Goal: Task Accomplishment & Management: Manage account settings

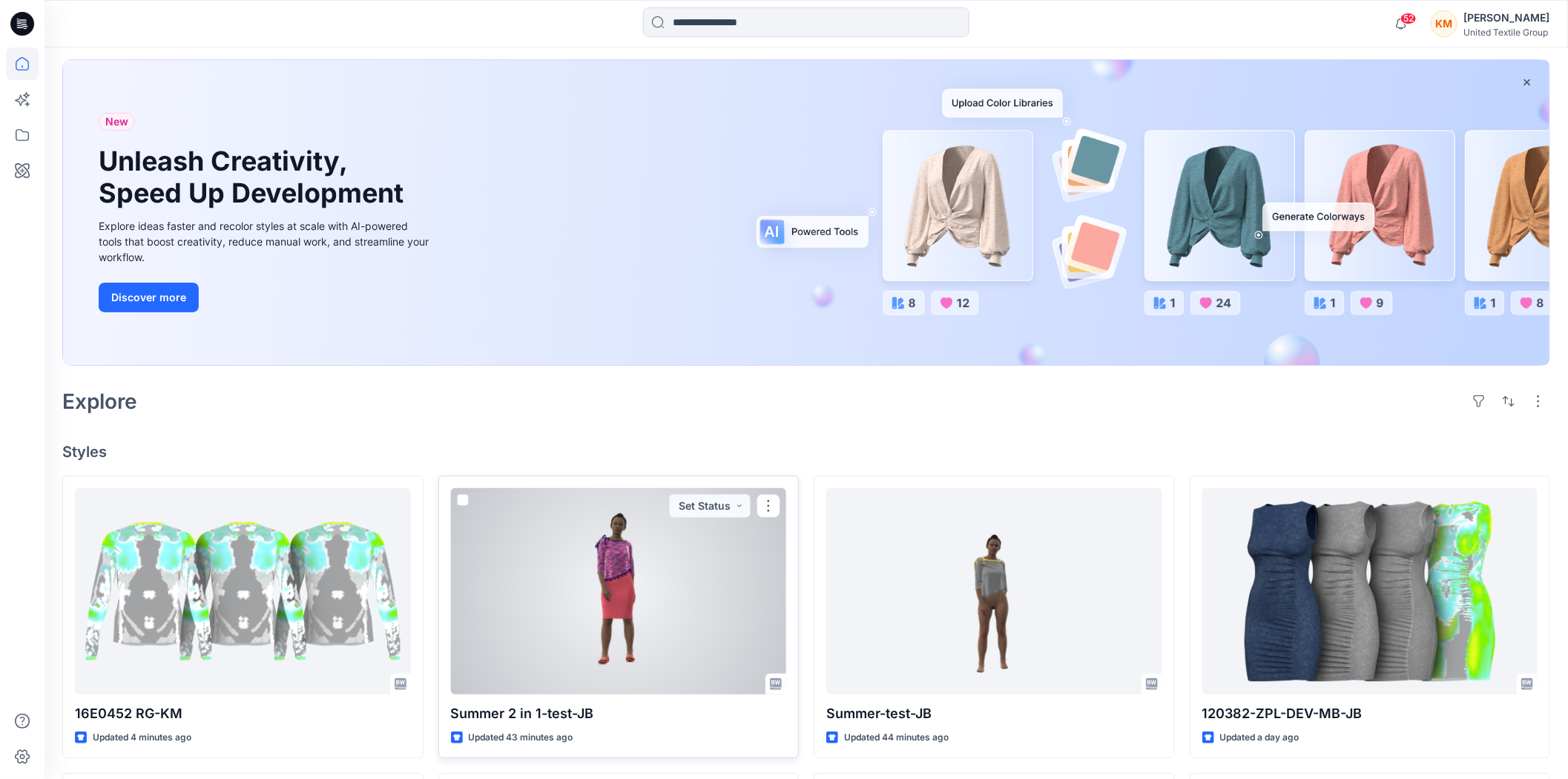
scroll to position [164, 0]
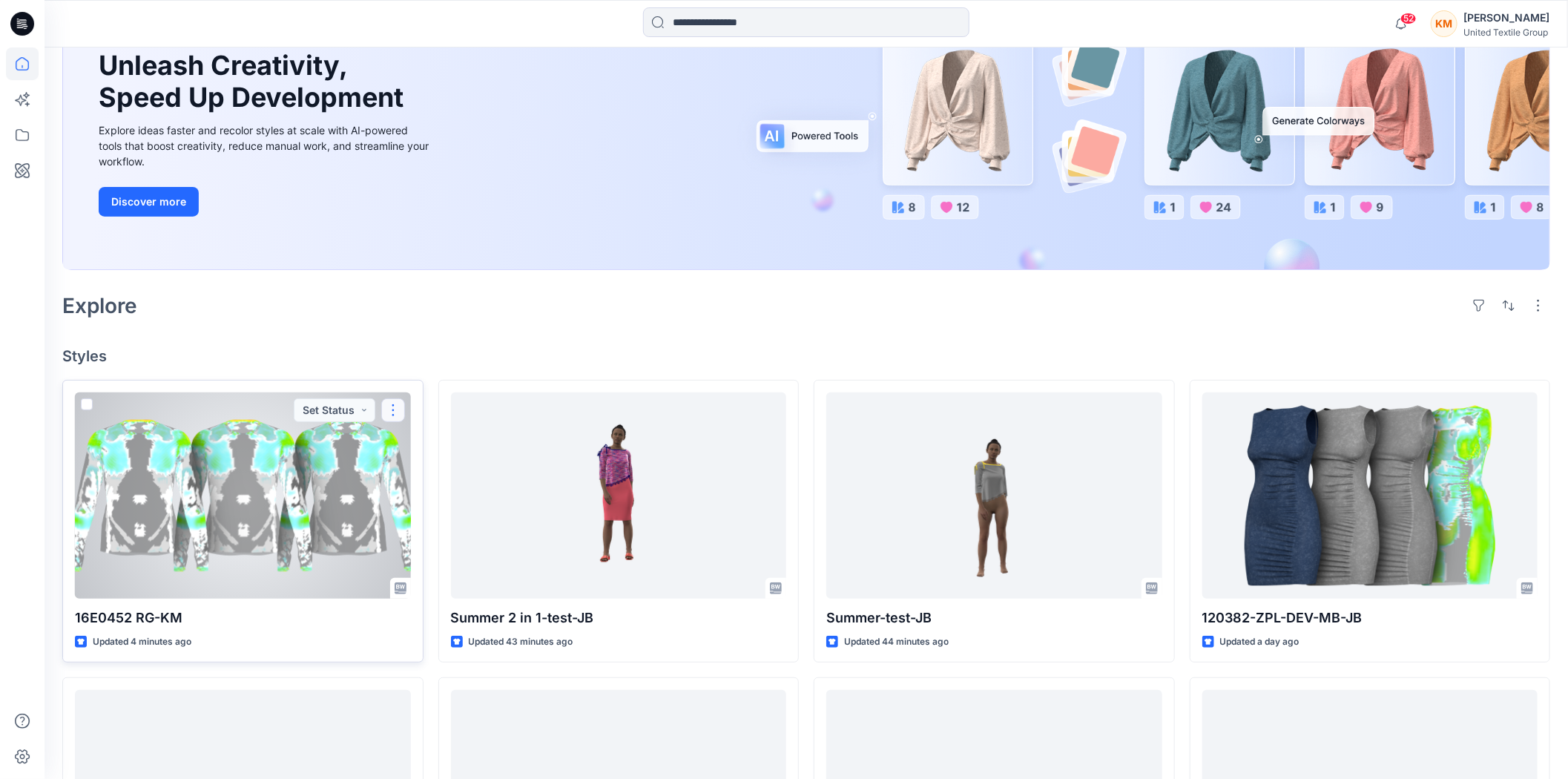
click at [395, 403] on button "button" at bounding box center [393, 410] width 24 height 24
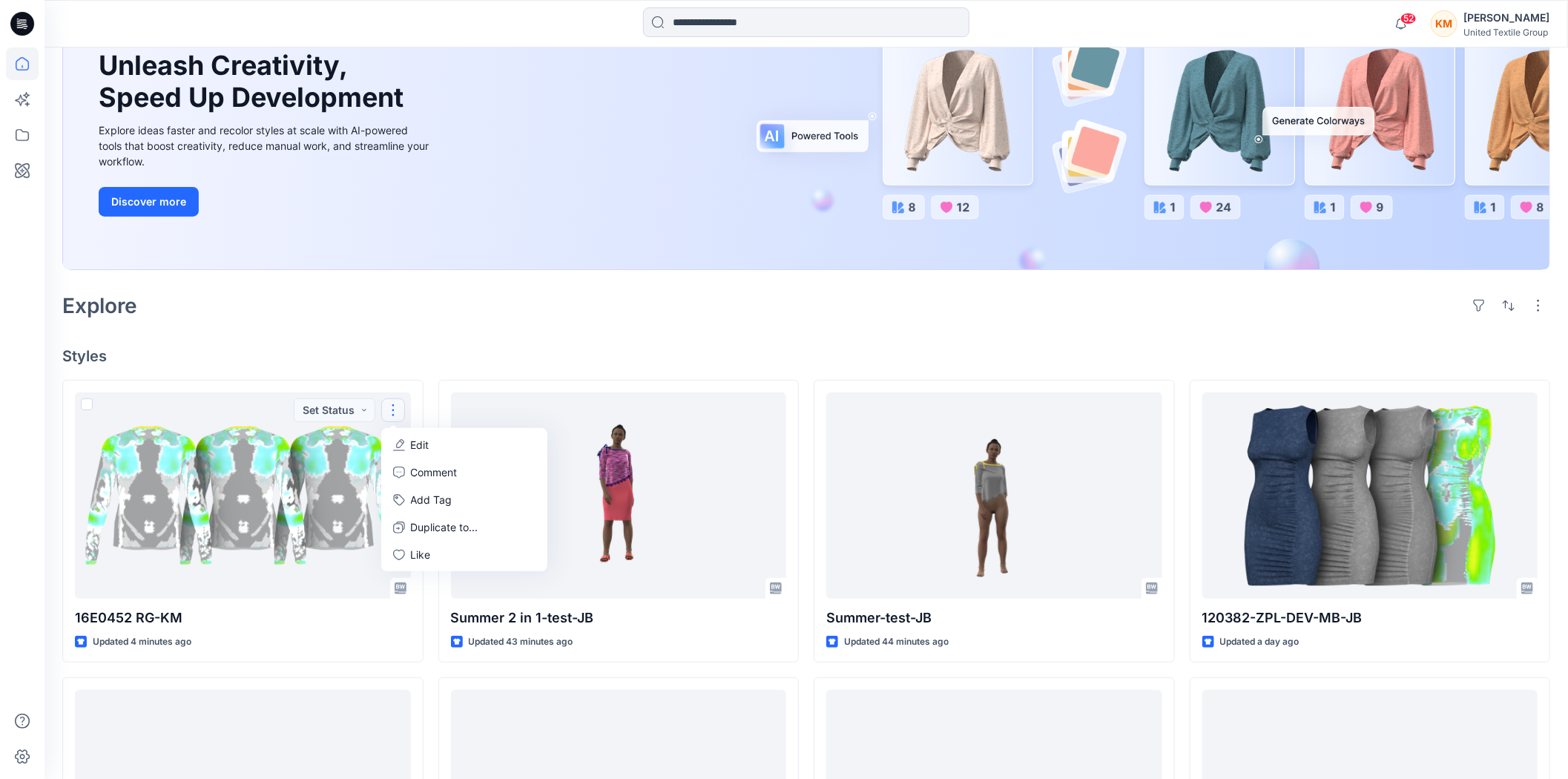
click at [468, 320] on div "Explore" at bounding box center [806, 306] width 1488 height 36
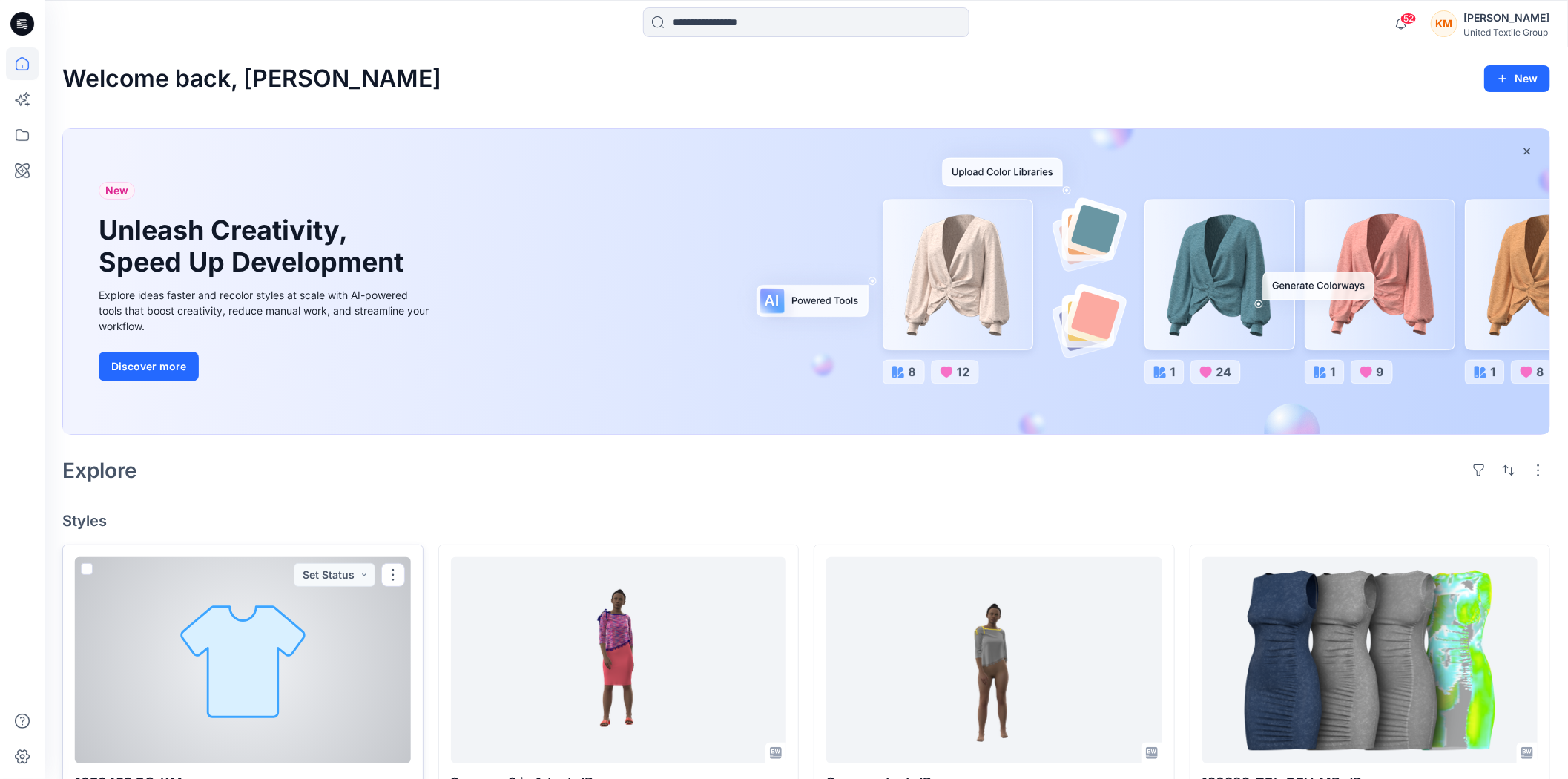
click at [260, 656] on div at bounding box center [243, 660] width 336 height 206
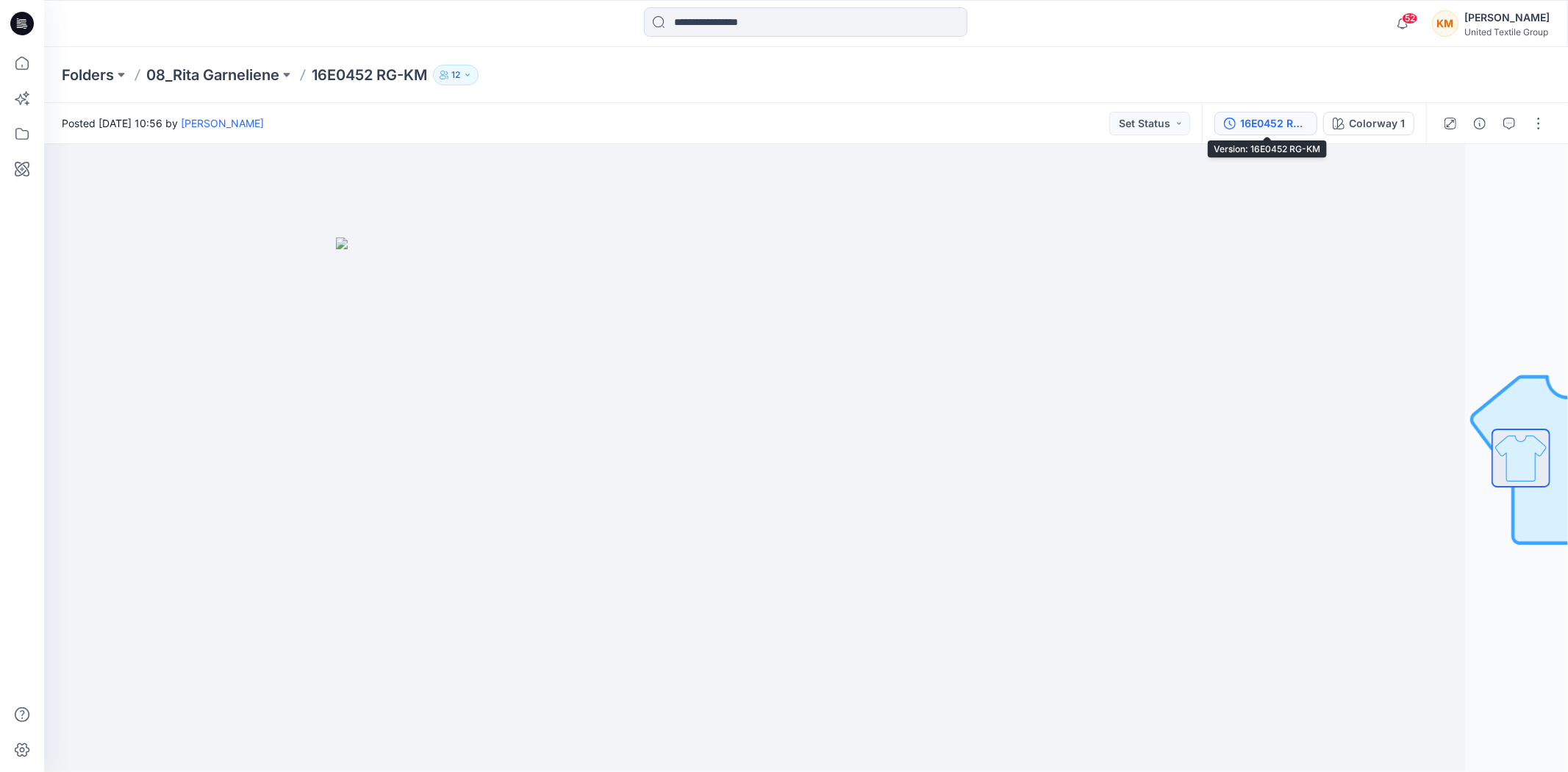
click at [1260, 127] on div "16E0452 RG-KM" at bounding box center [1274, 123] width 68 height 16
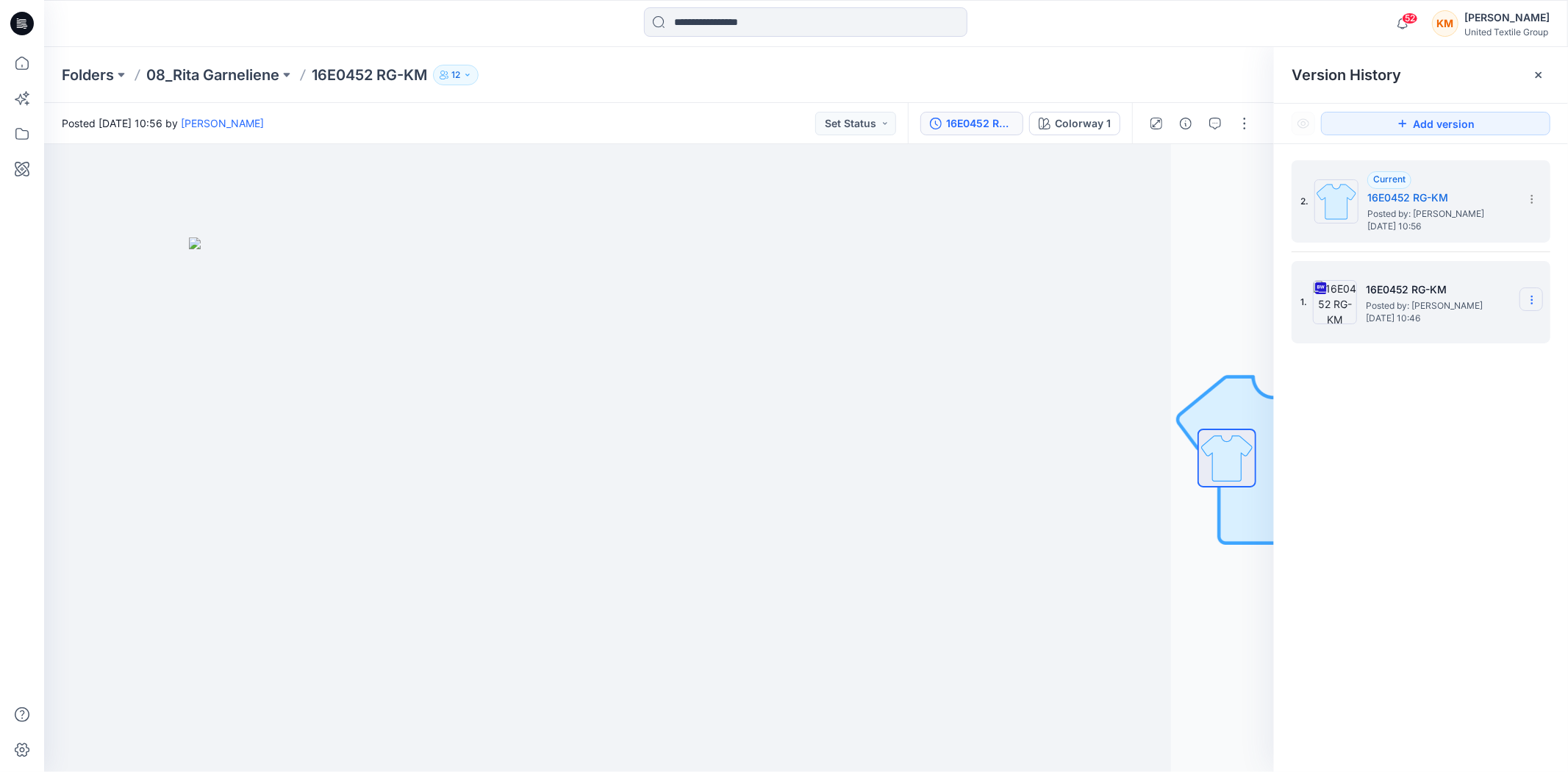
click at [1526, 300] on icon at bounding box center [1532, 300] width 12 height 12
click at [1420, 449] on span "Delete Version" at bounding box center [1430, 454] width 68 height 18
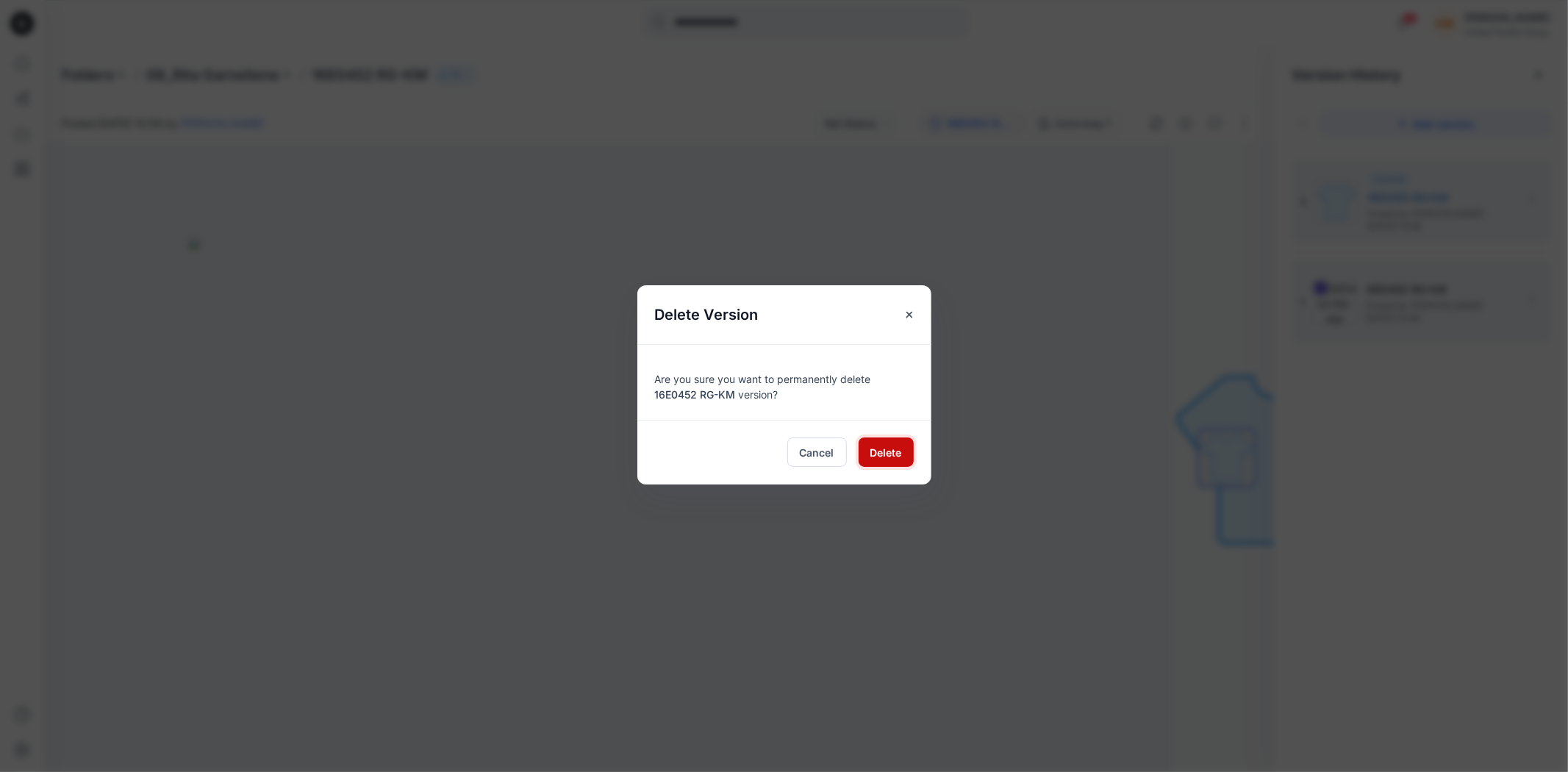
click at [873, 449] on span "Delete" at bounding box center [886, 453] width 32 height 15
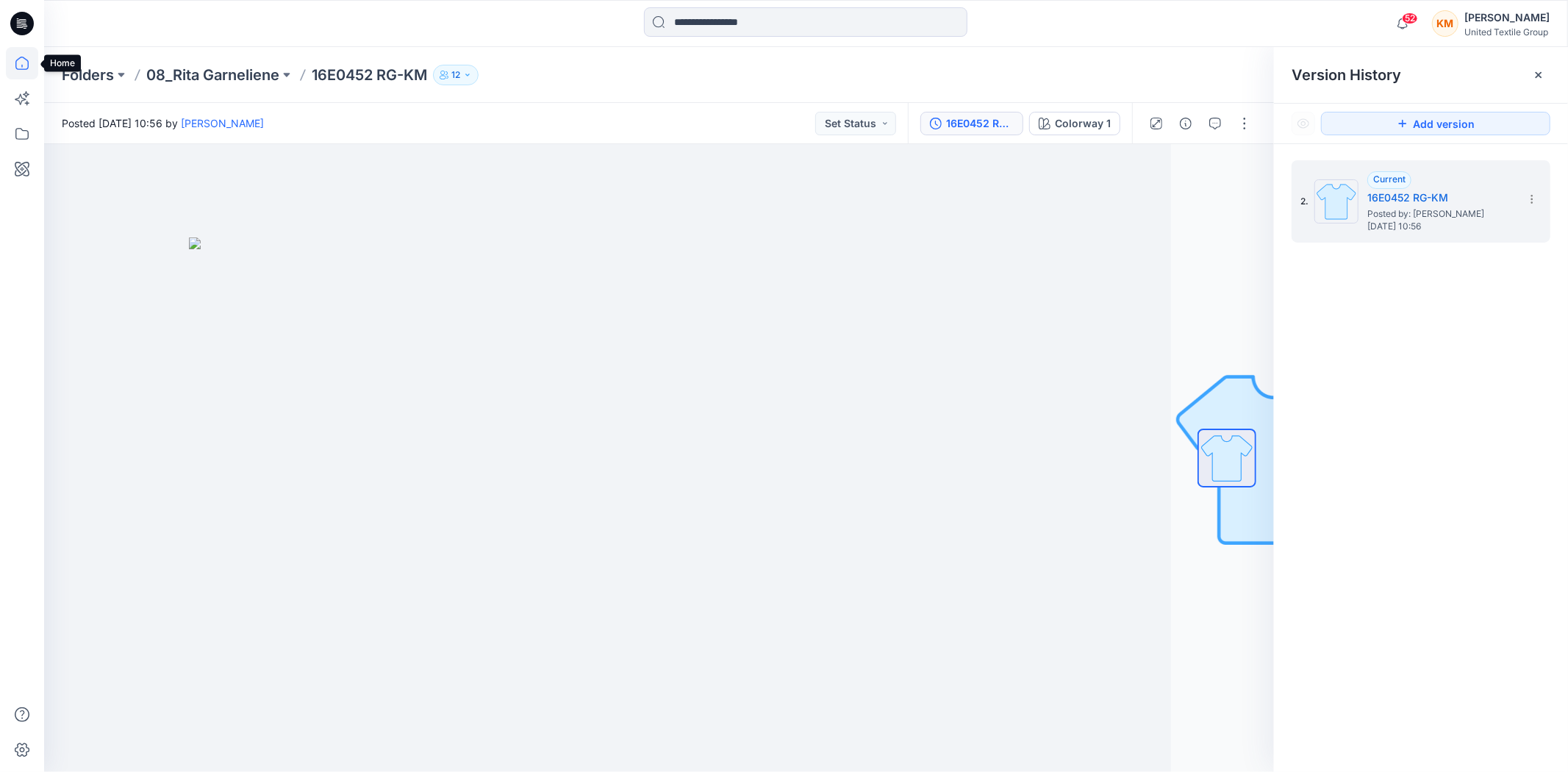
click at [25, 67] on icon at bounding box center [22, 63] width 32 height 32
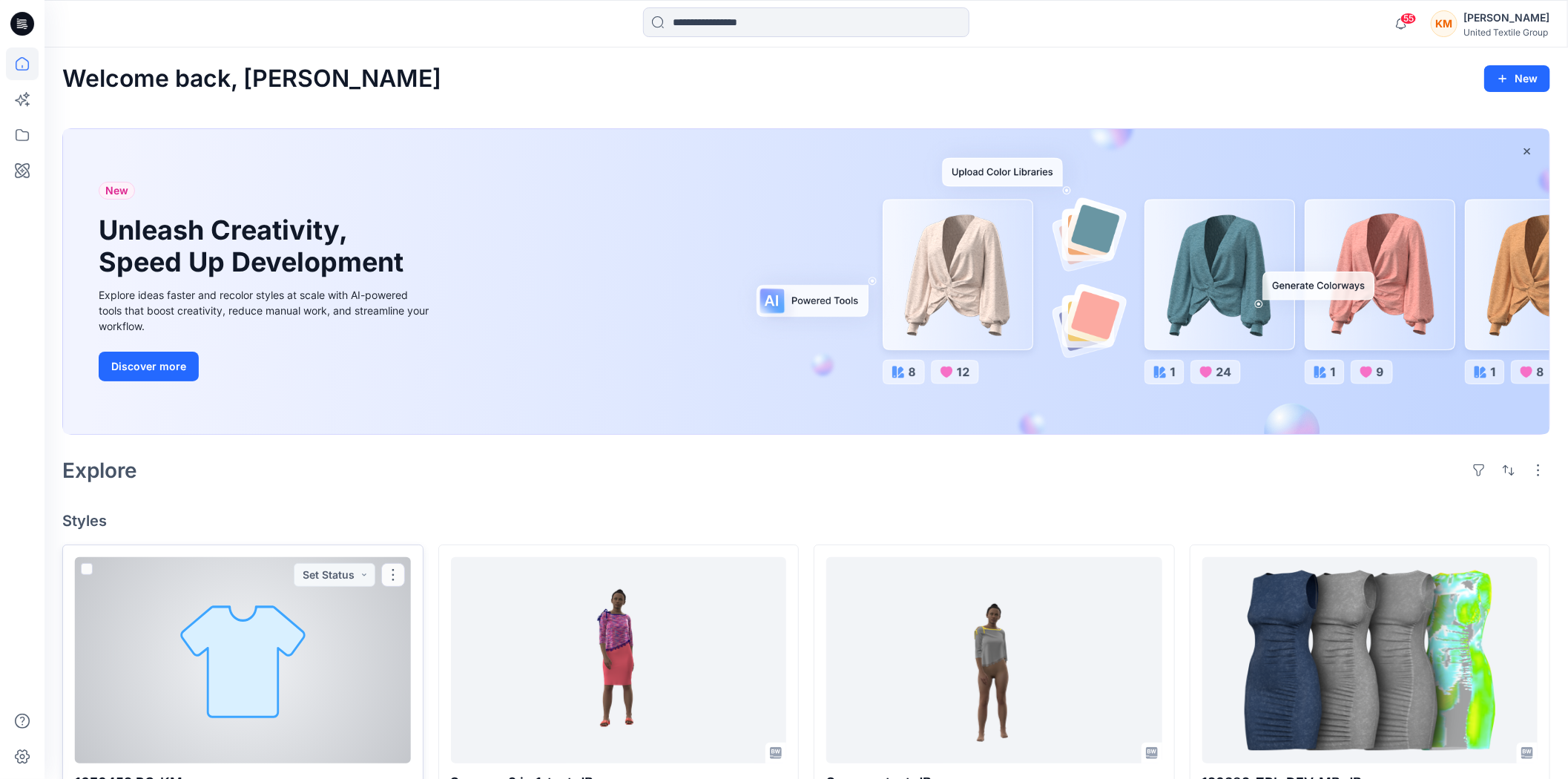
click at [247, 605] on div at bounding box center [243, 660] width 336 height 206
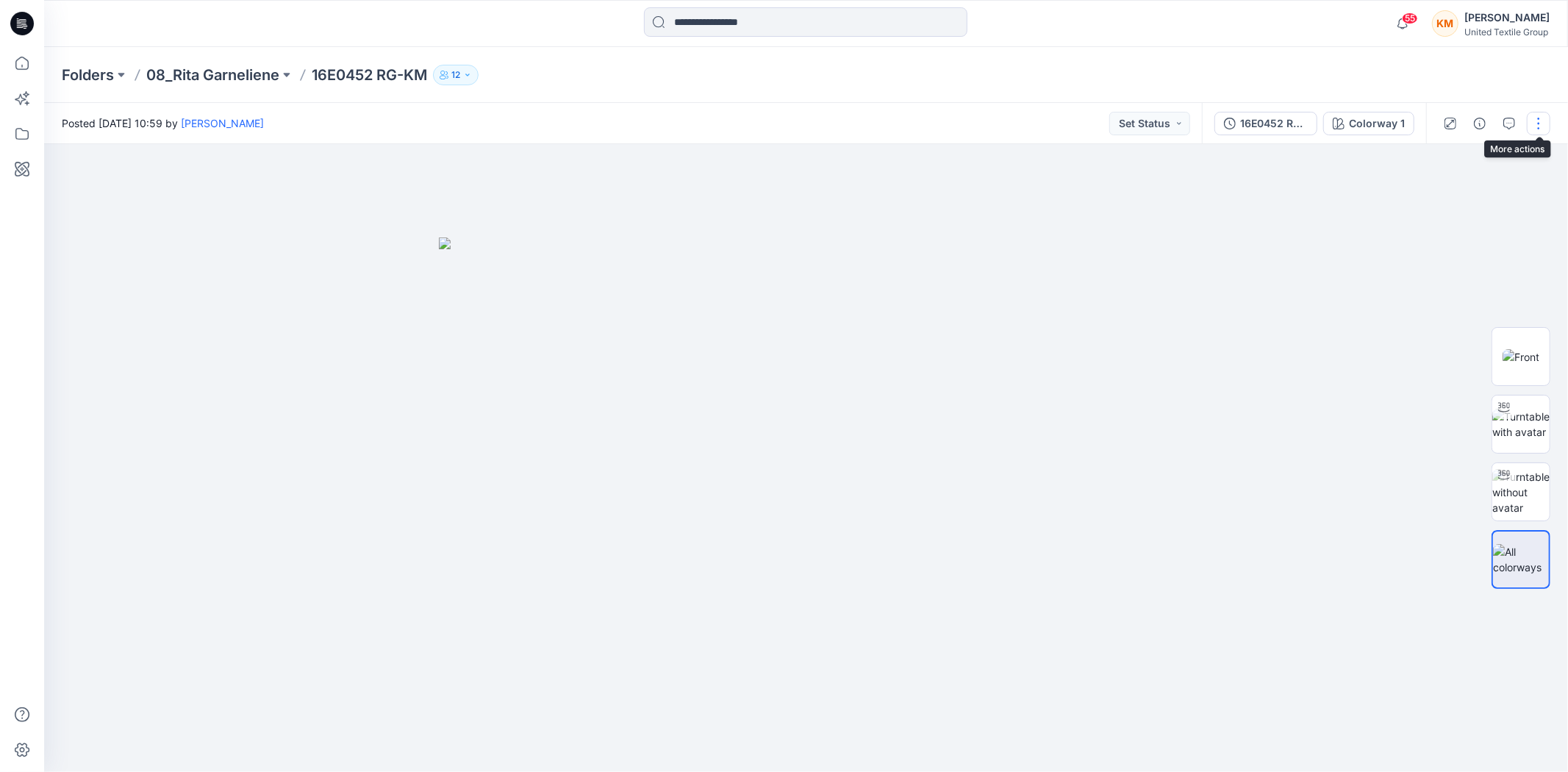
click at [1536, 127] on button "button" at bounding box center [1539, 123] width 24 height 24
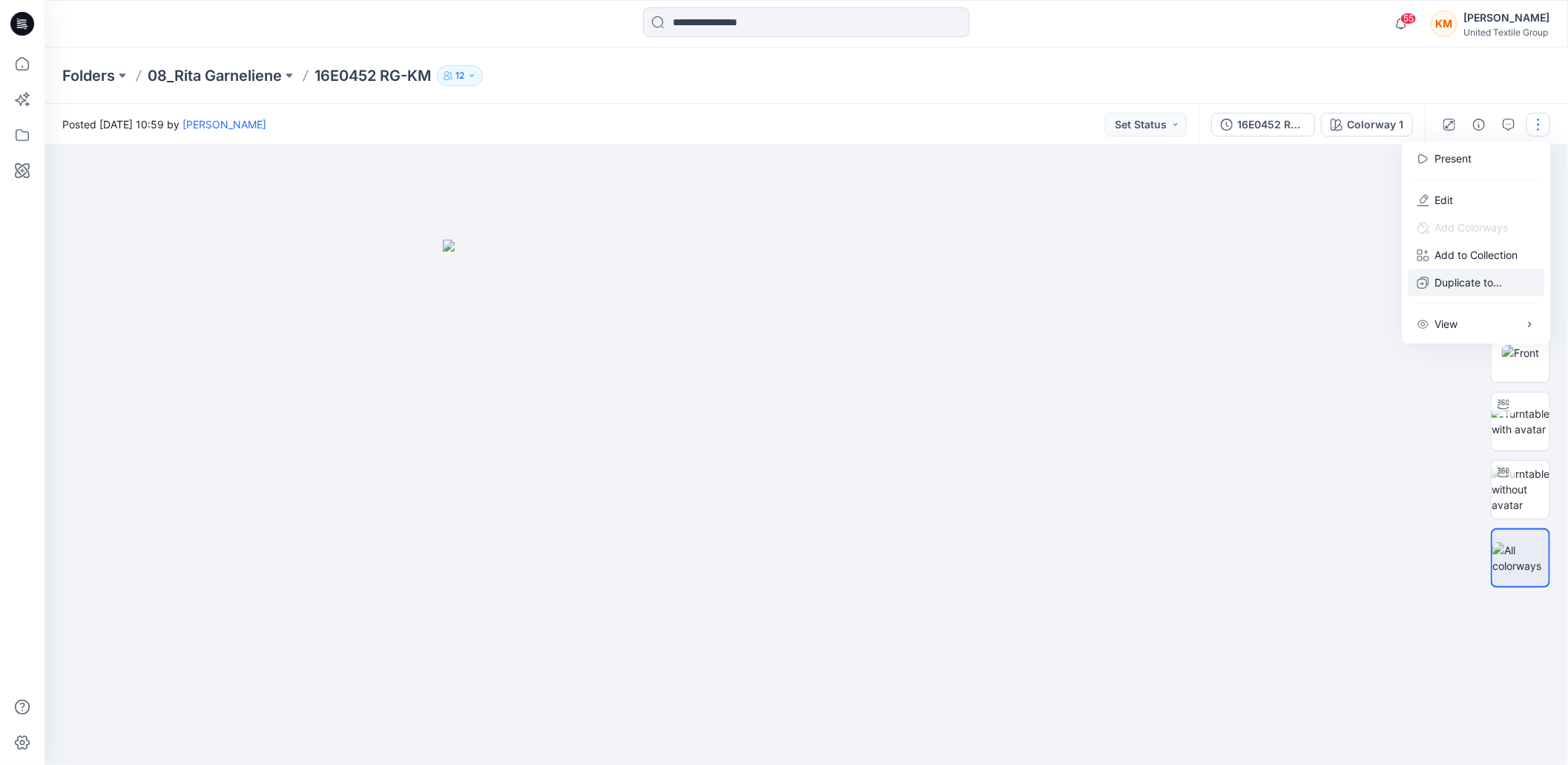
click at [1473, 278] on p "Duplicate to..." at bounding box center [1469, 282] width 67 height 16
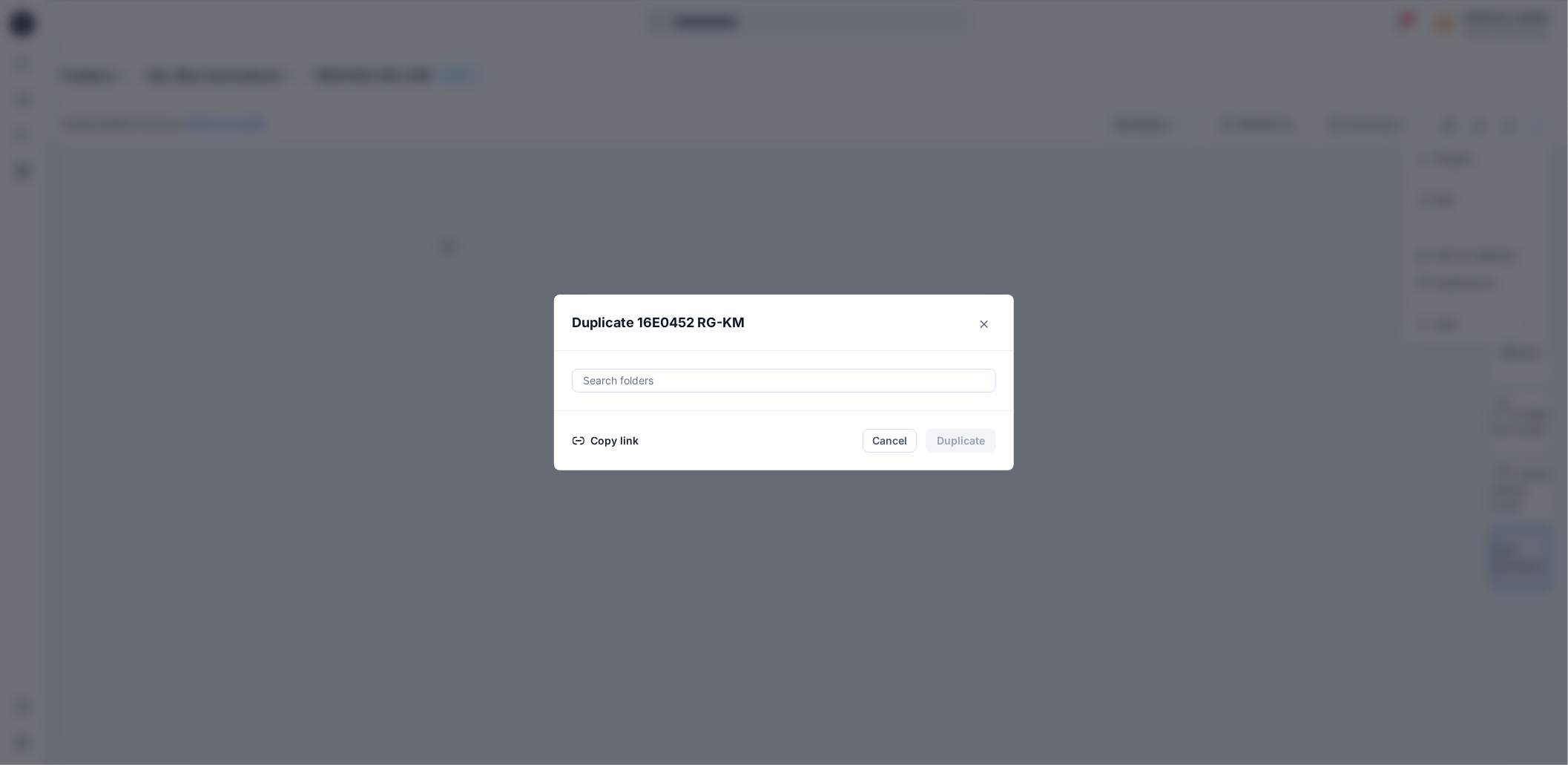
click at [609, 445] on button "Copy link" at bounding box center [606, 441] width 67 height 18
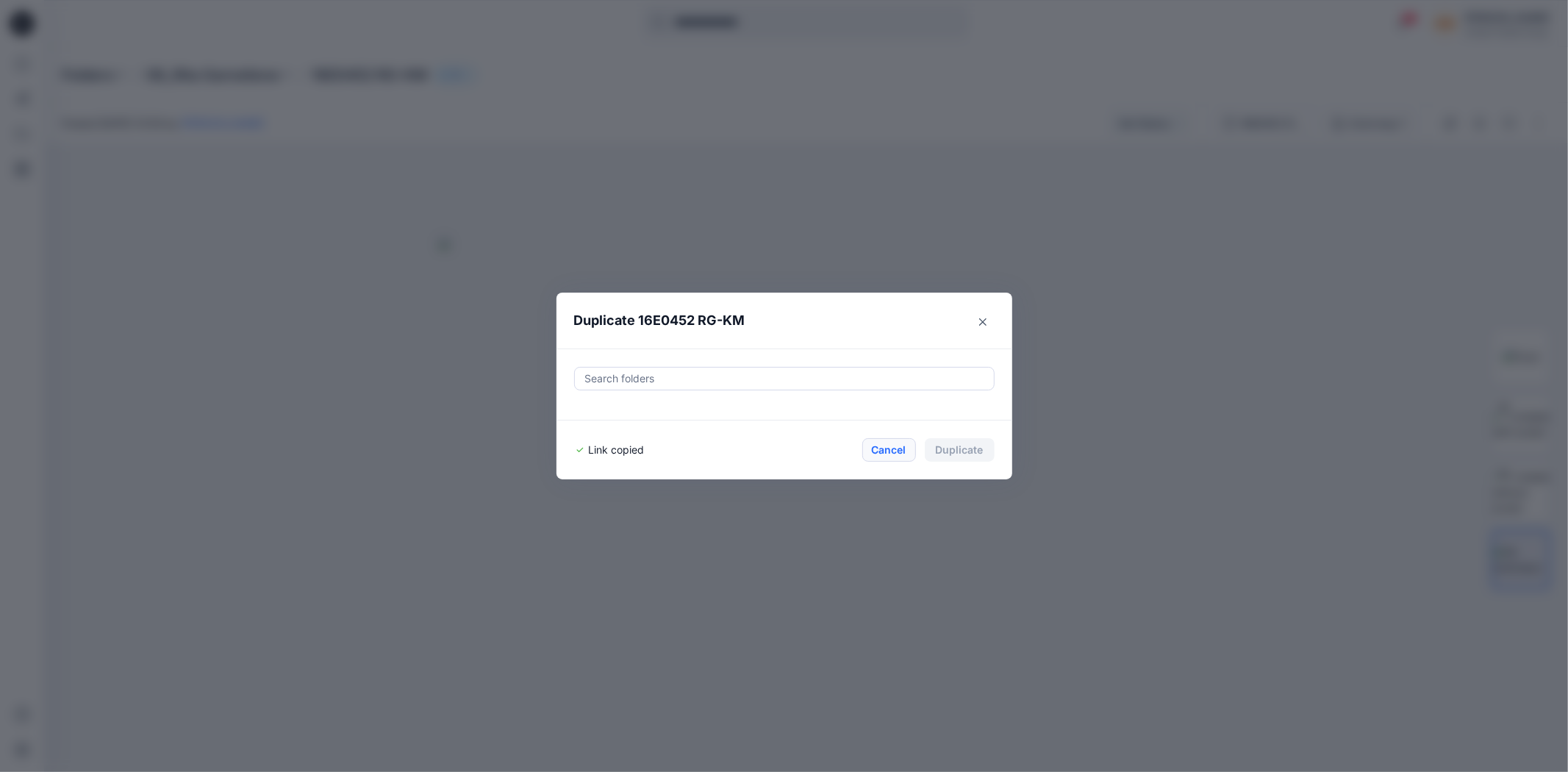
click at [902, 448] on button "Cancel" at bounding box center [889, 450] width 54 height 24
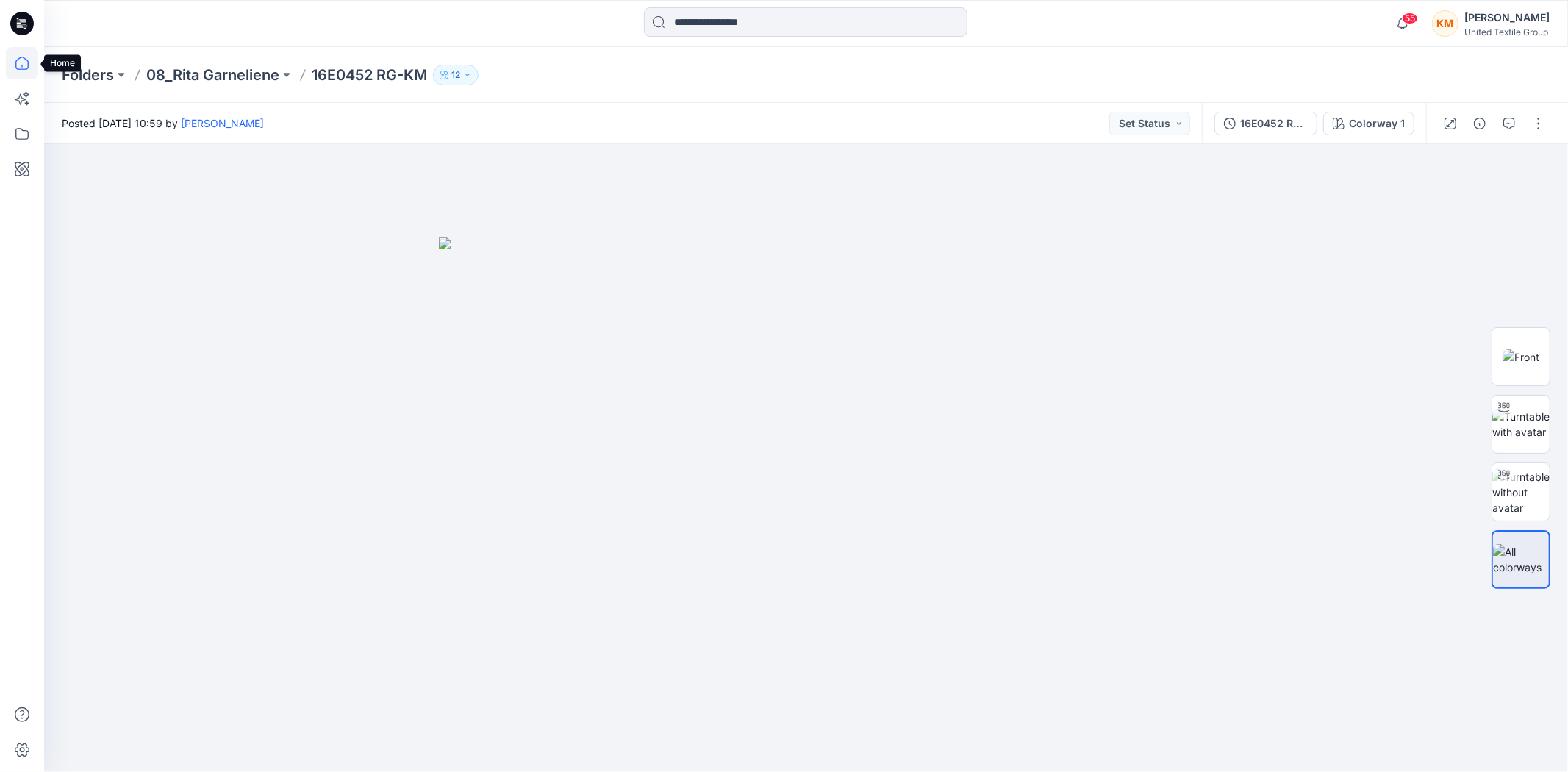
click at [12, 58] on icon at bounding box center [22, 63] width 32 height 32
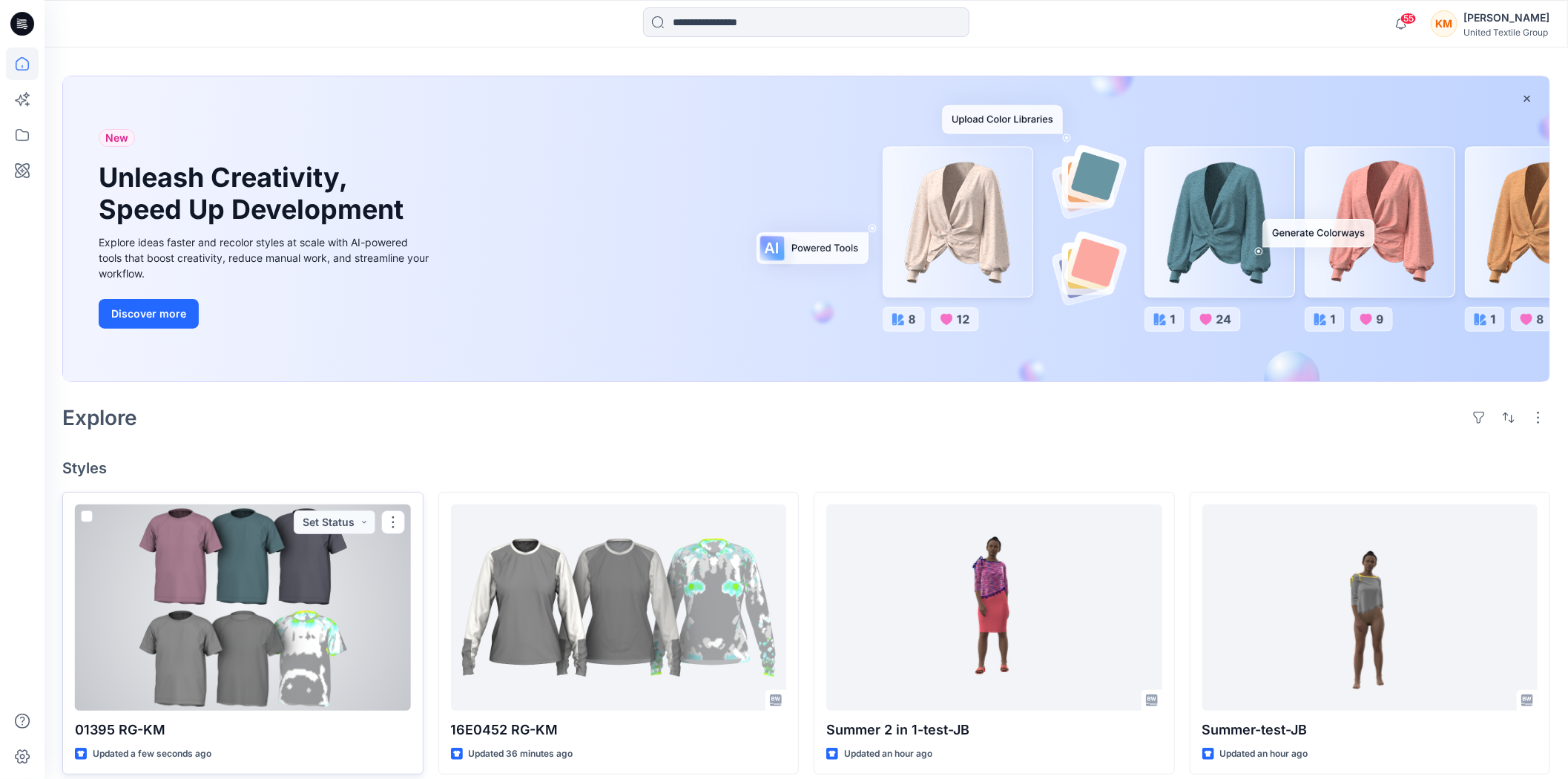
scroll to position [82, 0]
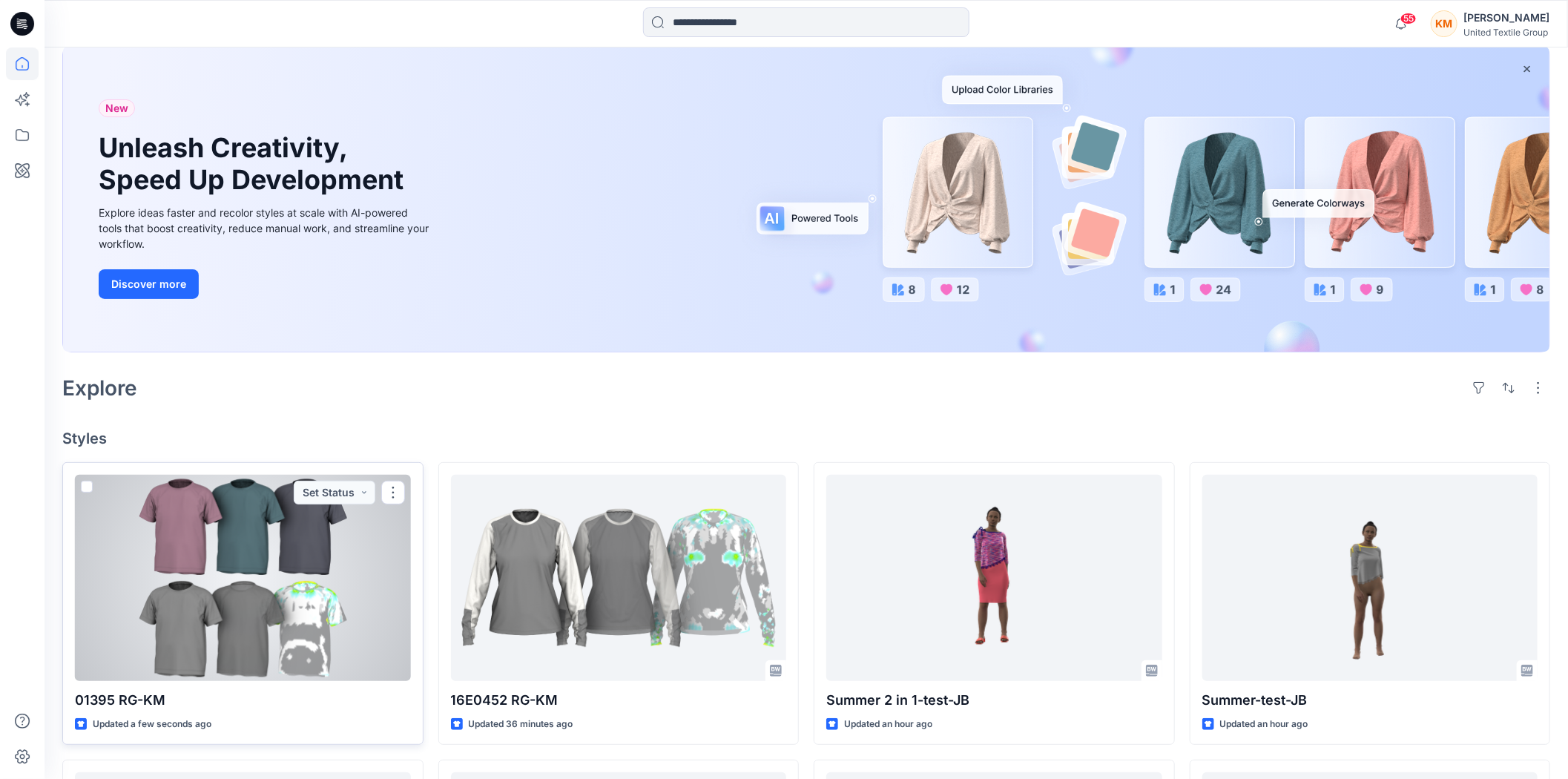
click at [273, 556] on div at bounding box center [243, 578] width 336 height 206
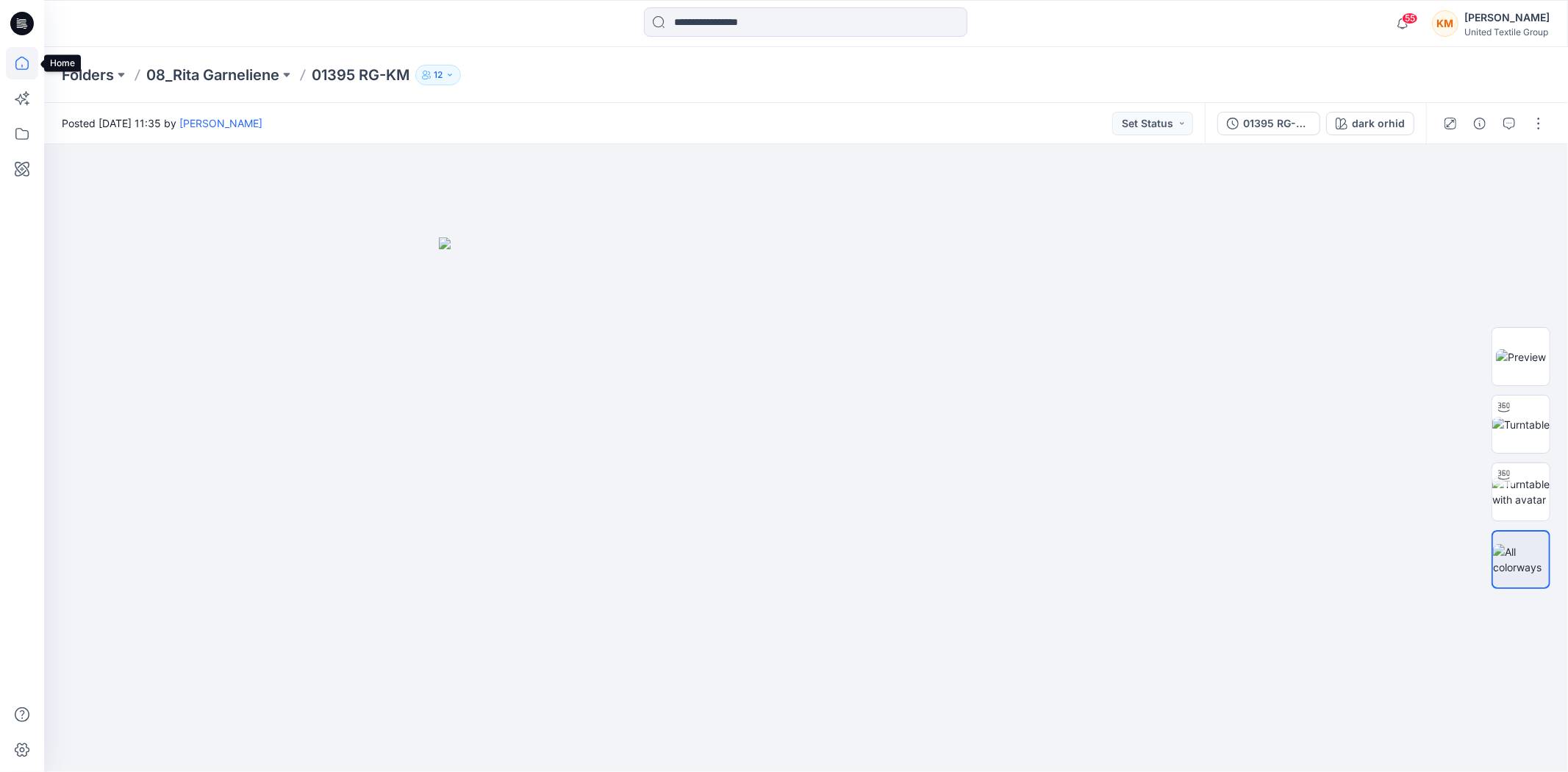
click at [27, 61] on icon at bounding box center [22, 63] width 13 height 13
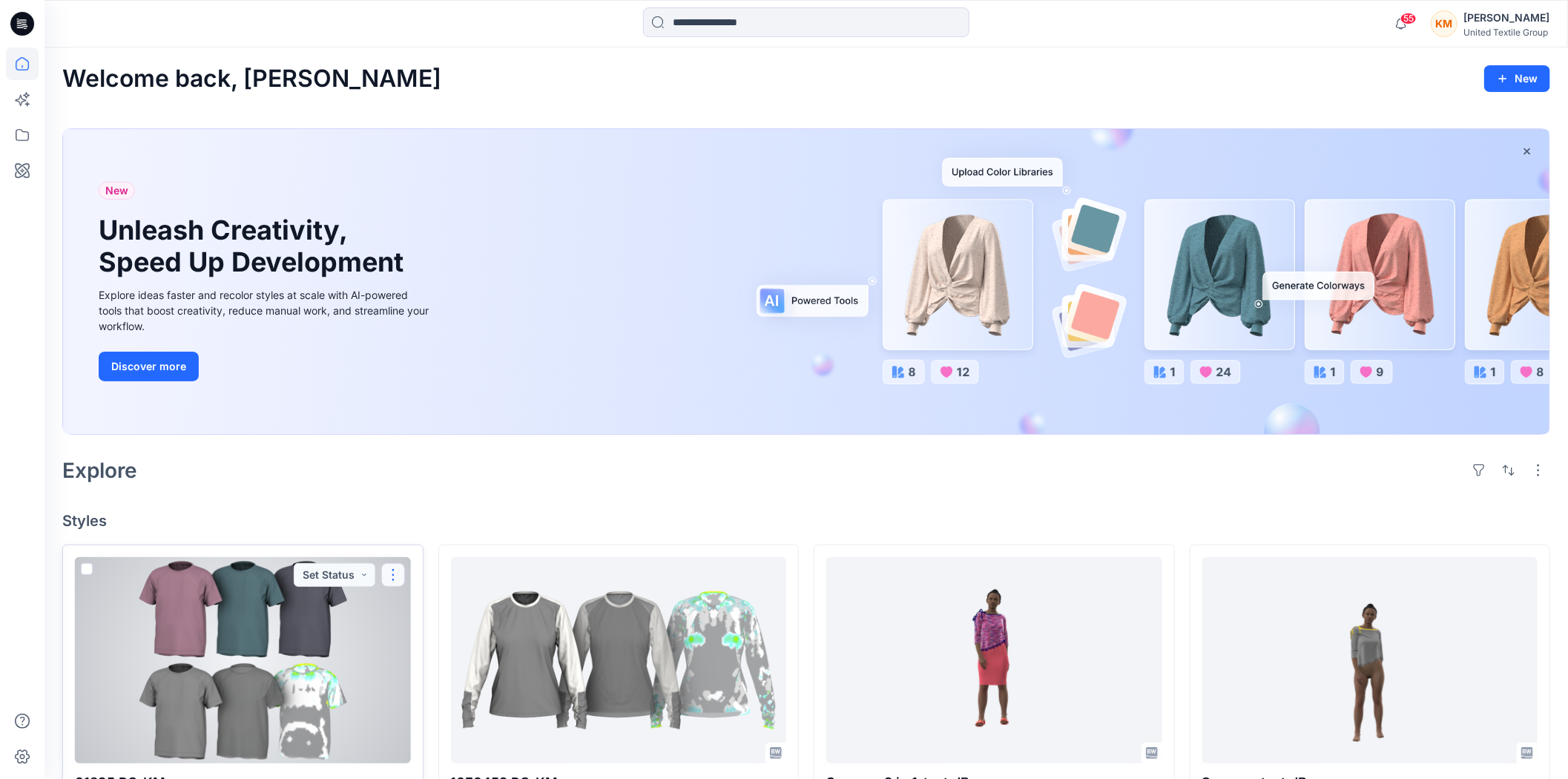
click at [391, 573] on button "button" at bounding box center [393, 575] width 24 height 24
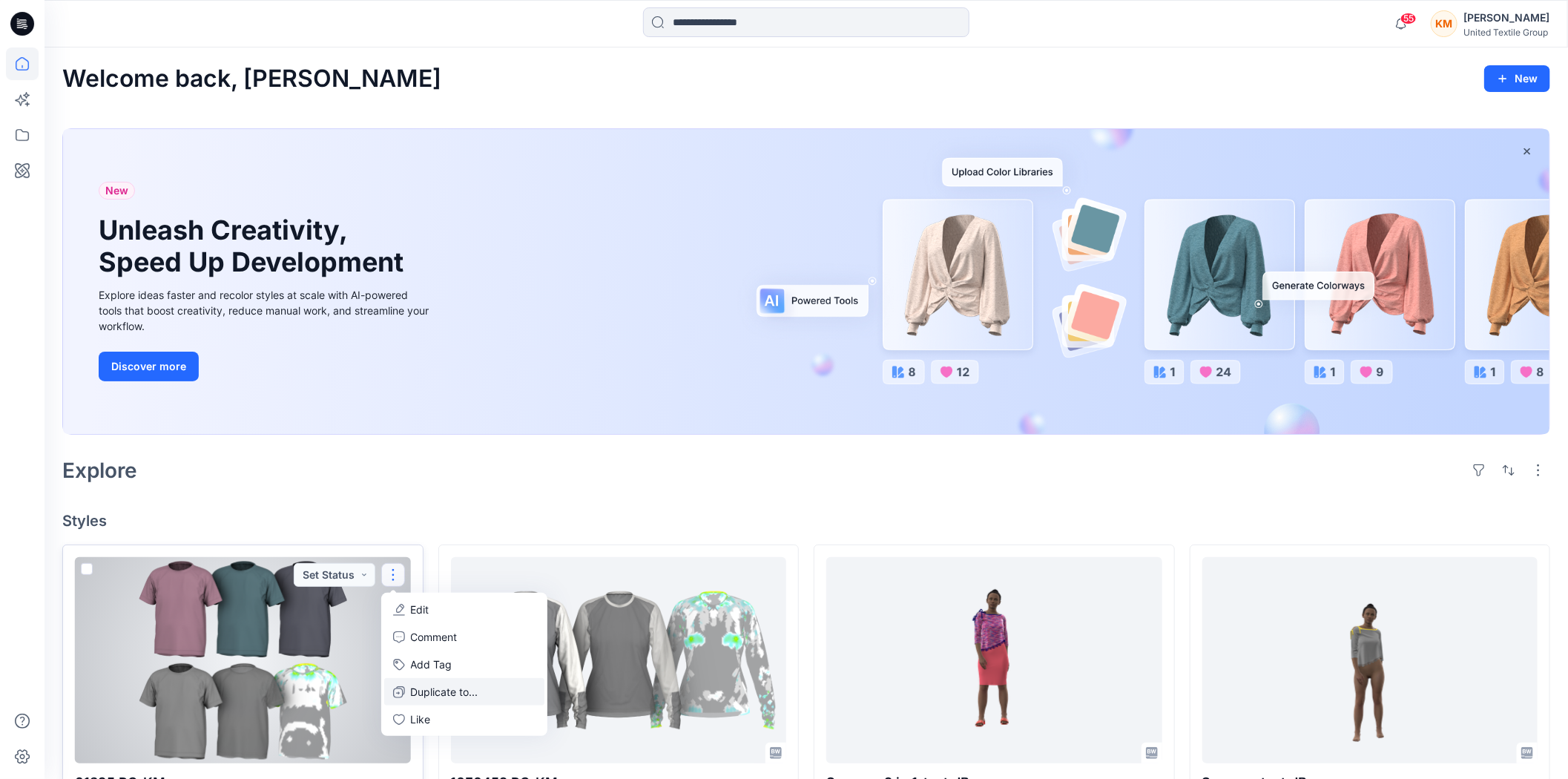
click at [432, 686] on p "Duplicate to..." at bounding box center [444, 692] width 67 height 16
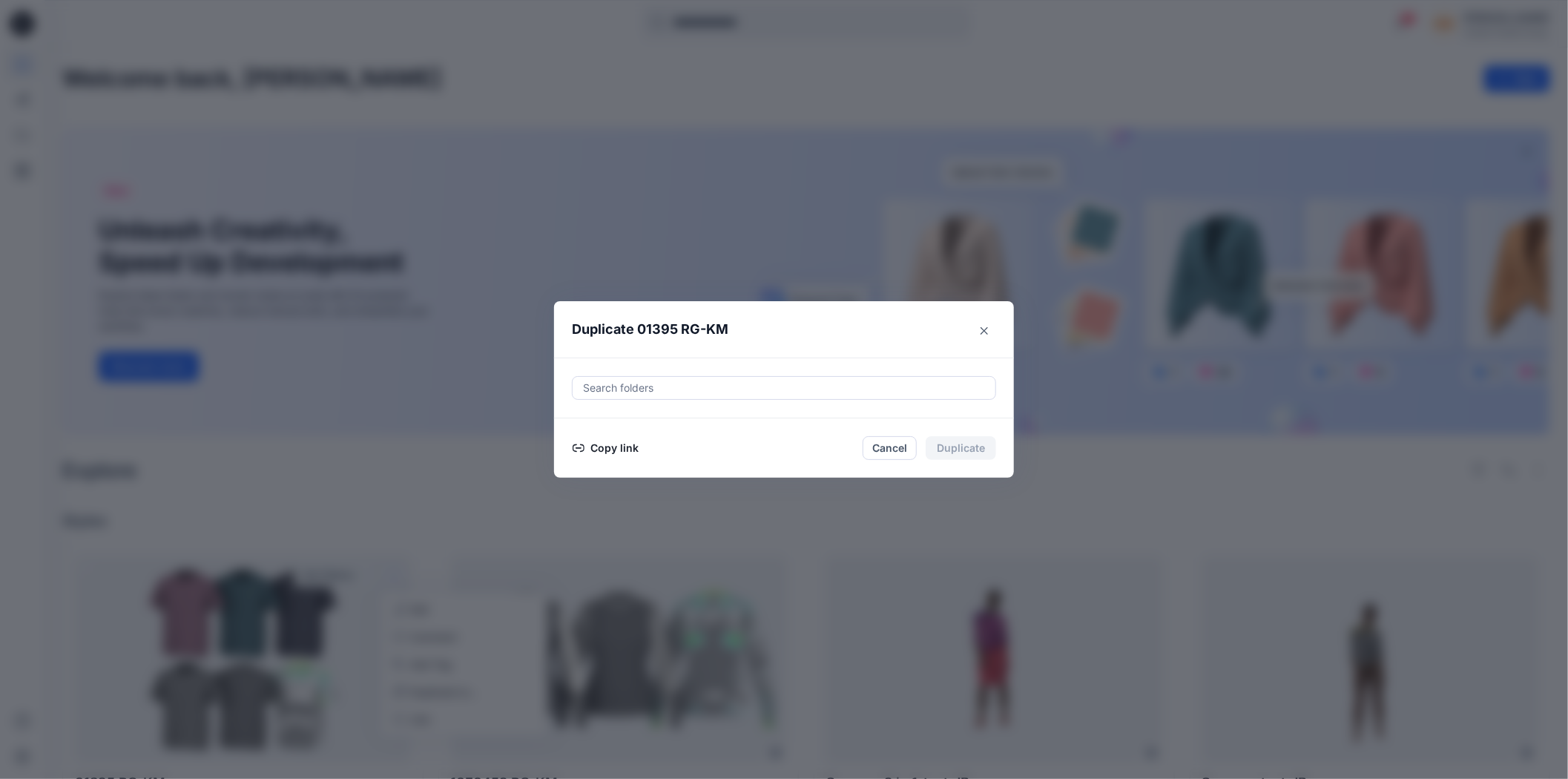
click at [623, 448] on button "Copy link" at bounding box center [606, 448] width 67 height 18
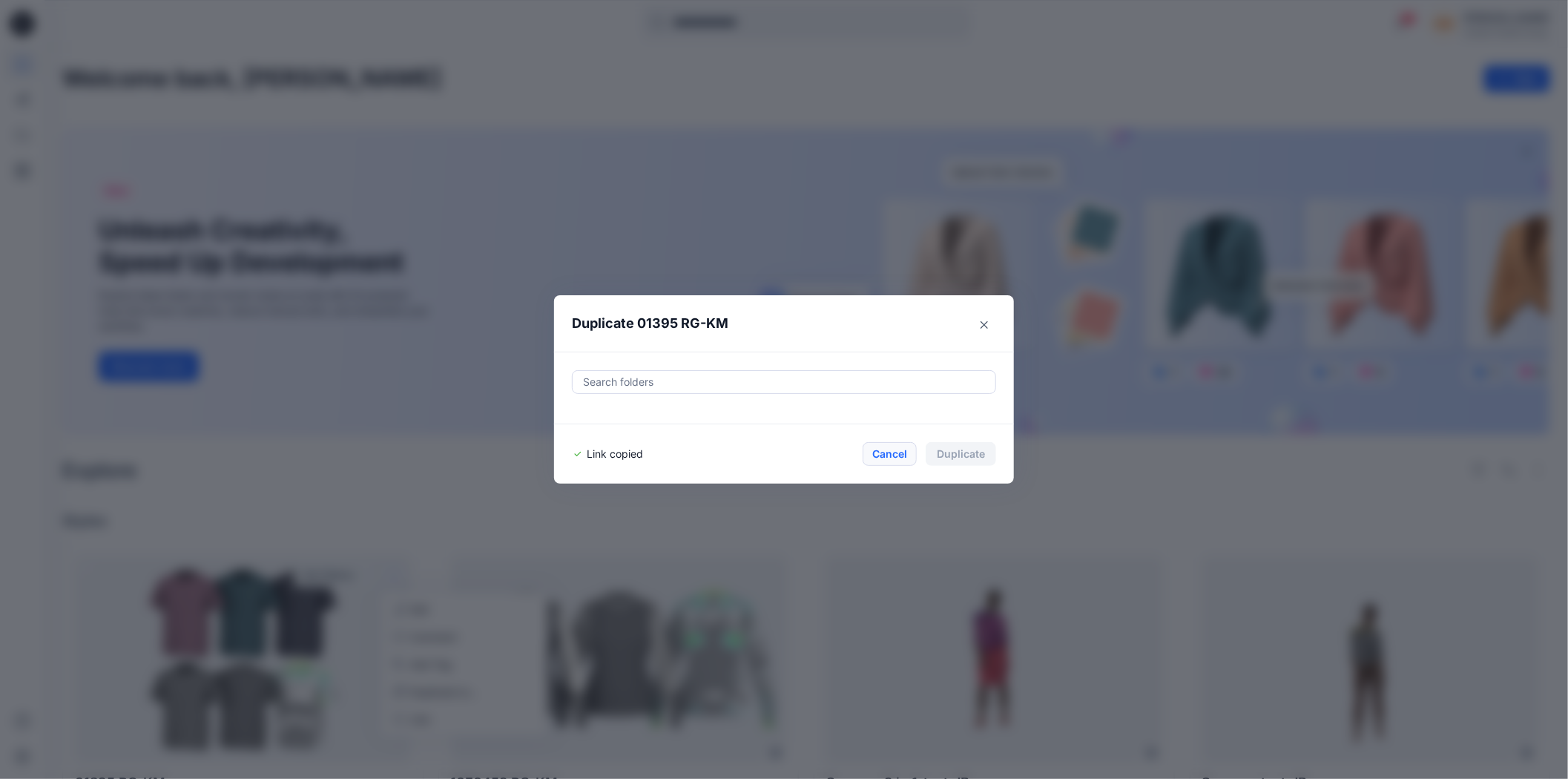
click at [893, 455] on button "Cancel" at bounding box center [889, 454] width 54 height 24
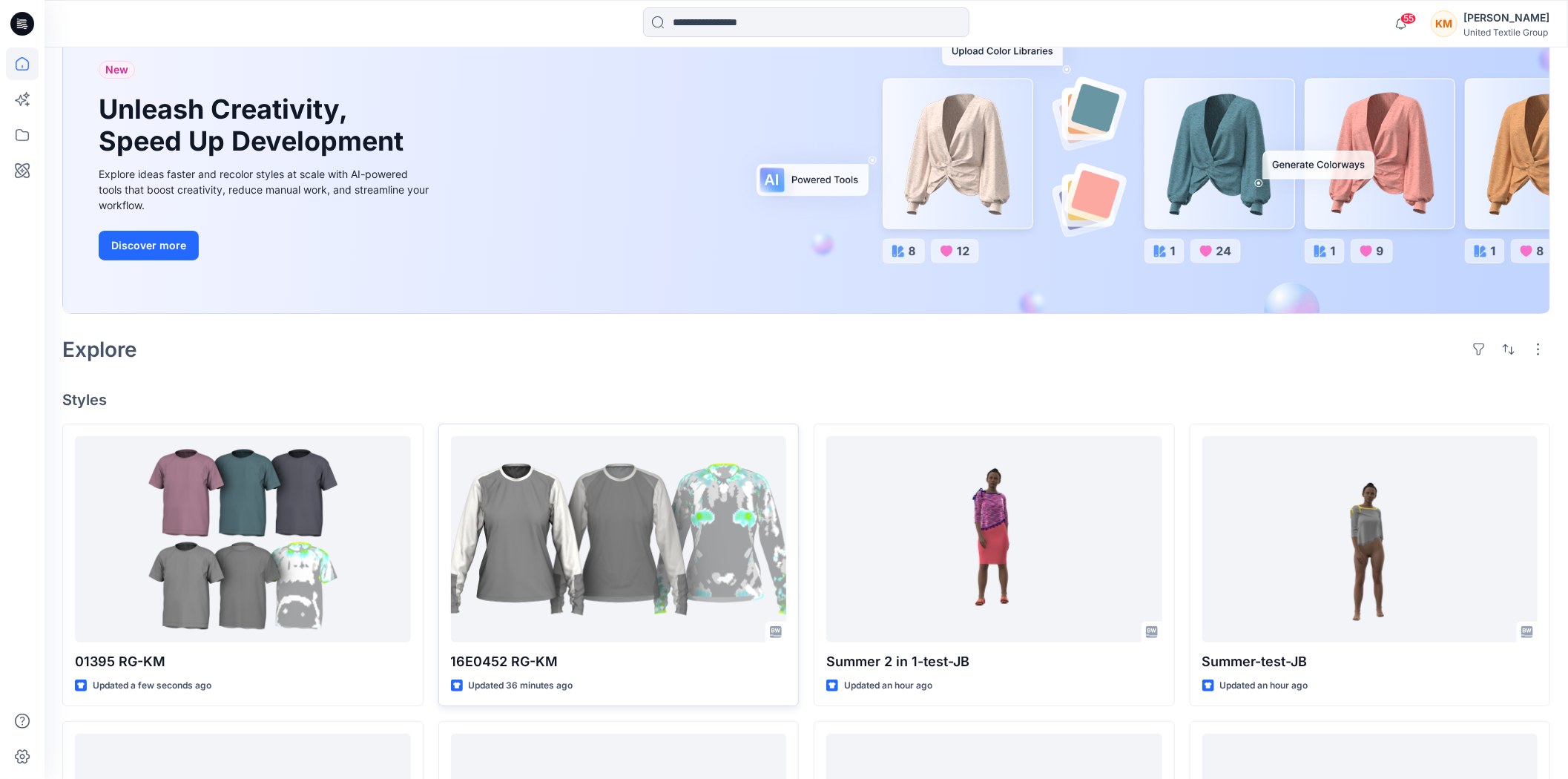
scroll to position [164, 0]
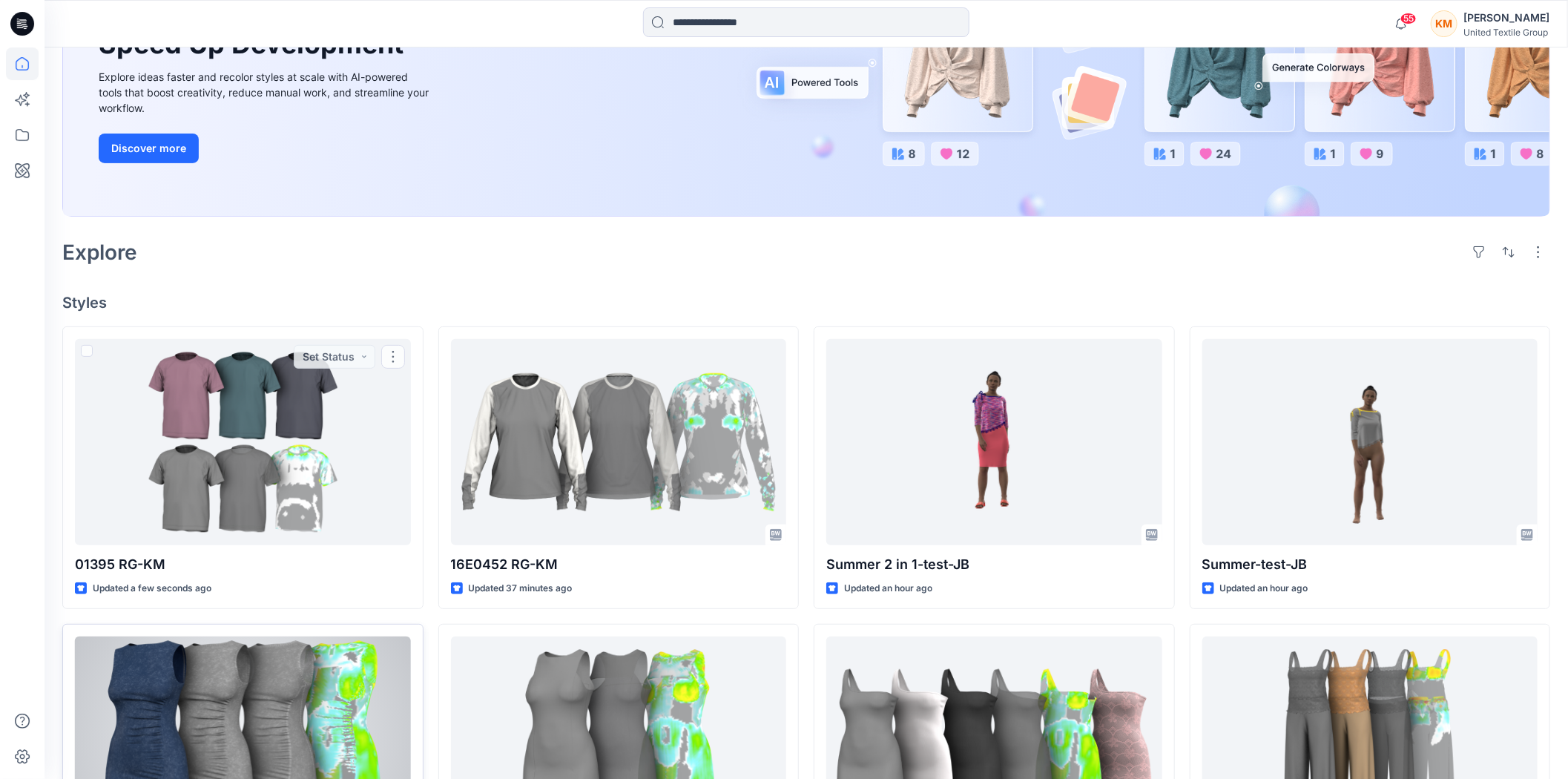
scroll to position [248, 0]
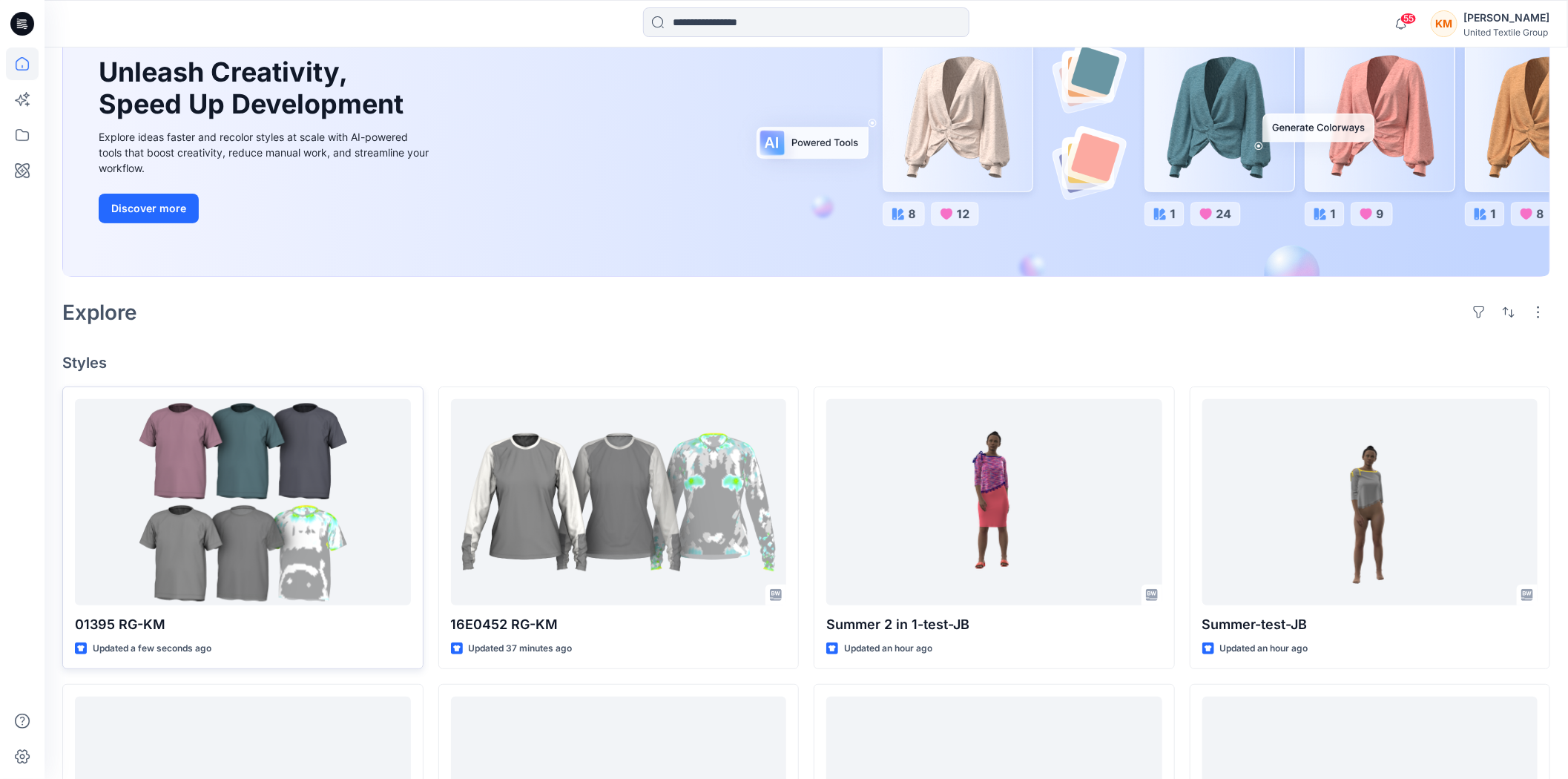
scroll to position [164, 0]
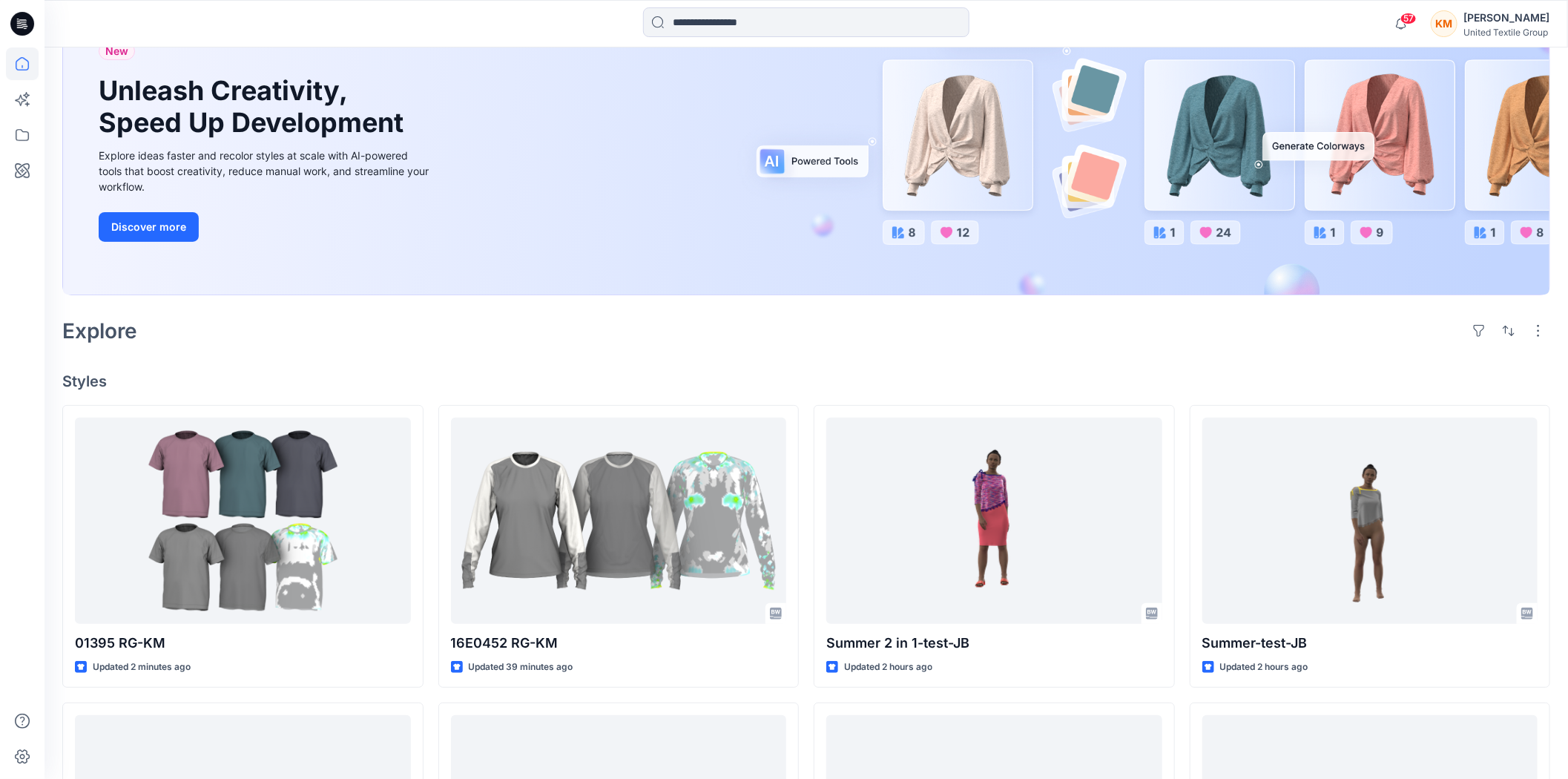
scroll to position [164, 0]
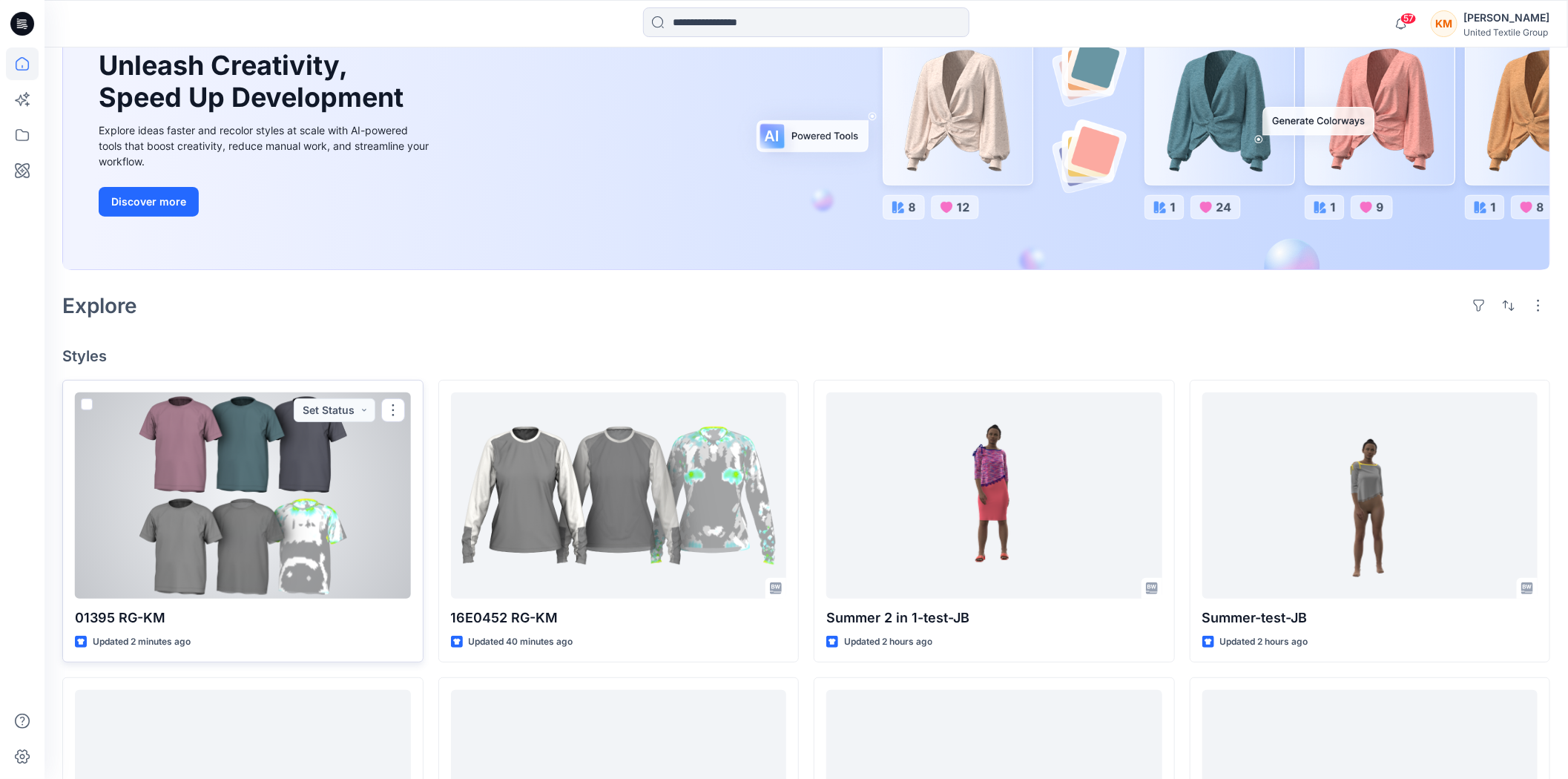
click at [283, 469] on div at bounding box center [243, 496] width 336 height 206
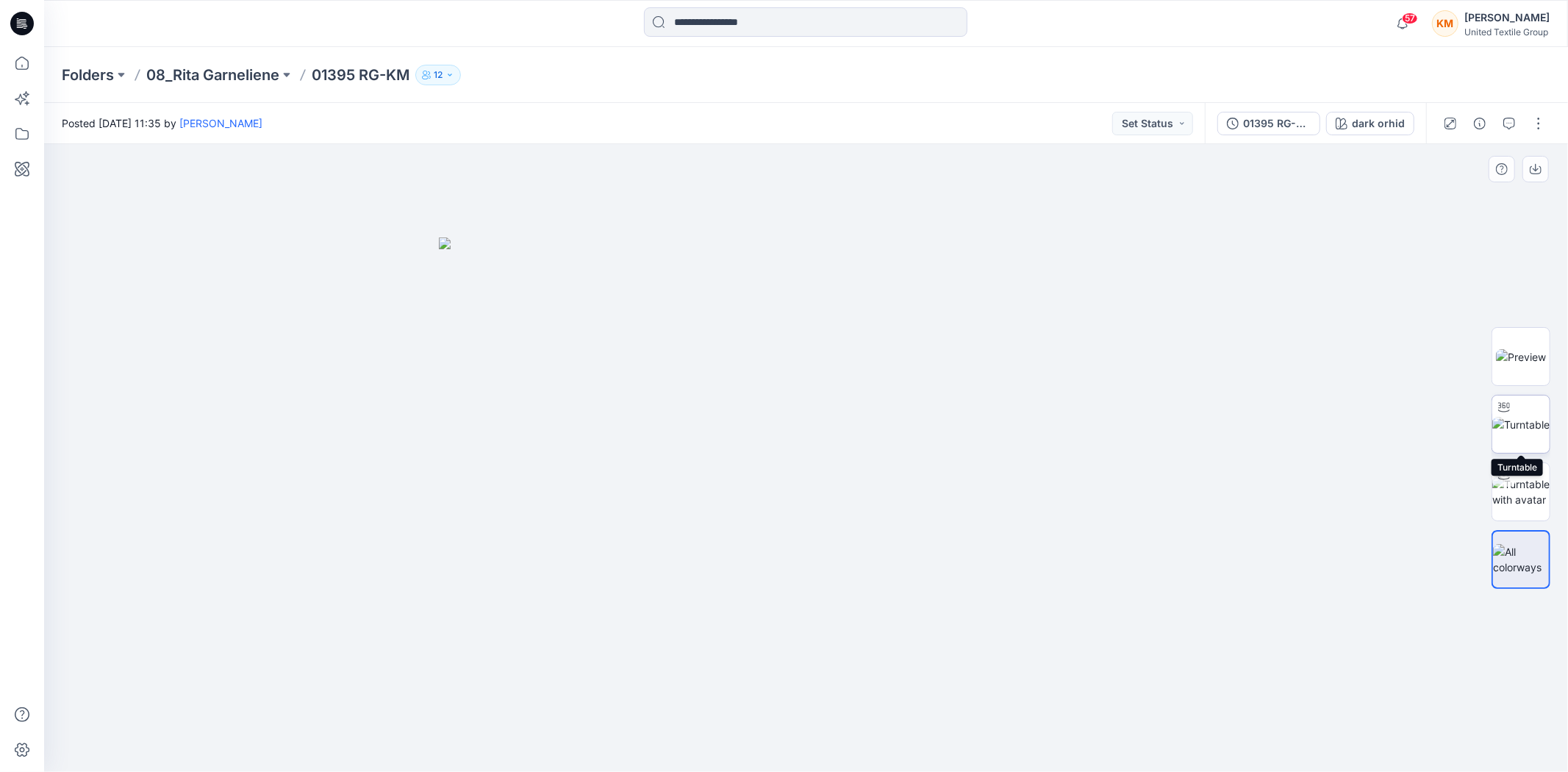
click at [1517, 424] on img at bounding box center [1521, 424] width 58 height 15
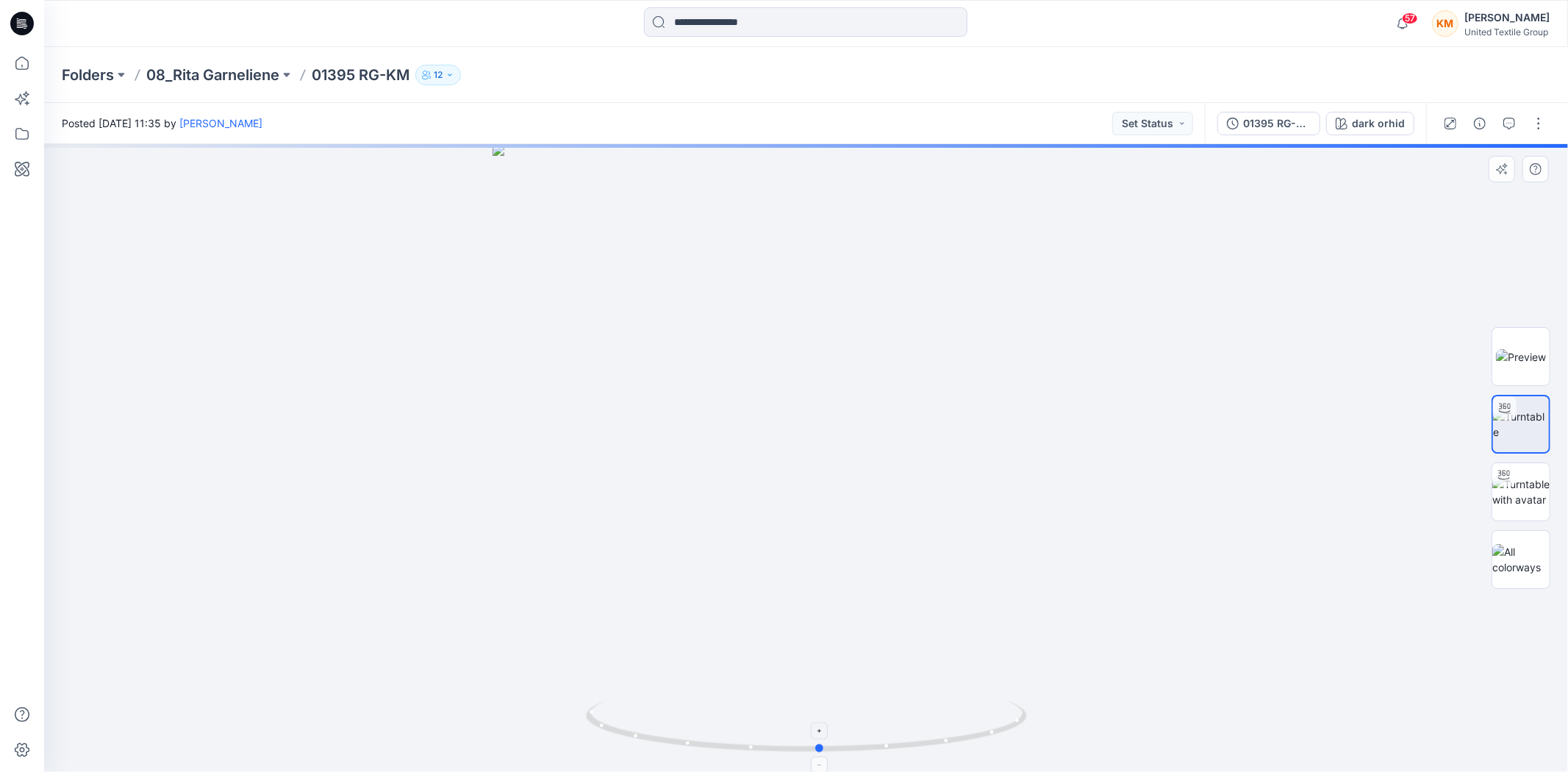
drag, startPoint x: 889, startPoint y: 750, endPoint x: 902, endPoint y: 722, distance: 30.9
click at [903, 724] on icon at bounding box center [808, 729] width 445 height 55
click at [20, 62] on icon at bounding box center [22, 63] width 32 height 32
